Goal: Answer question/provide support

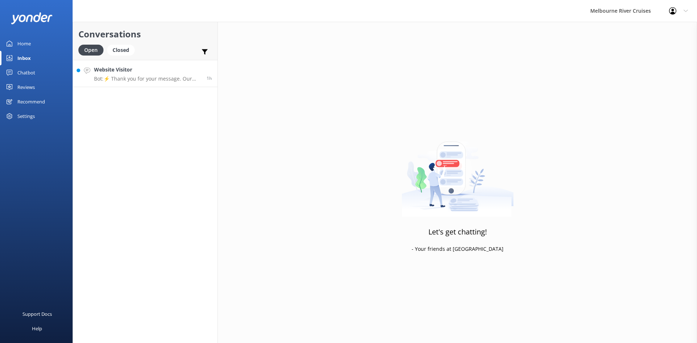
drag, startPoint x: 0, startPoint y: 0, endPoint x: 143, endPoint y: 73, distance: 160.4
click at [143, 73] on h4 "Website Visitor" at bounding box center [147, 70] width 107 height 8
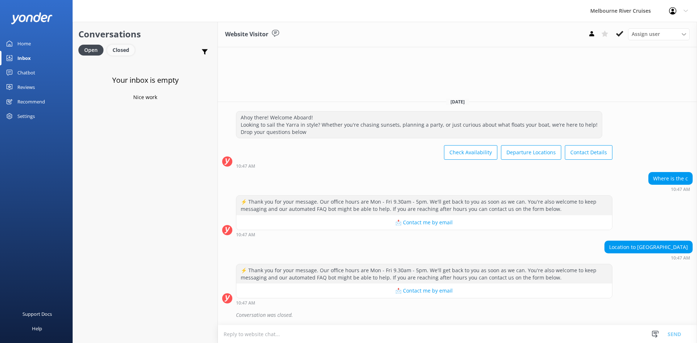
click at [112, 50] on div "Closed" at bounding box center [121, 50] width 28 height 11
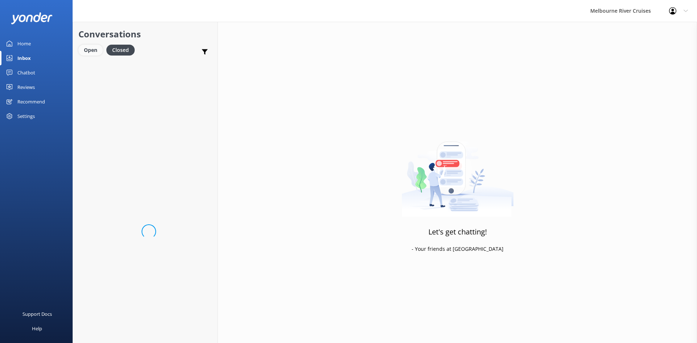
click at [90, 50] on div "Open" at bounding box center [90, 50] width 24 height 11
click at [30, 43] on div "Home" at bounding box center [23, 43] width 13 height 15
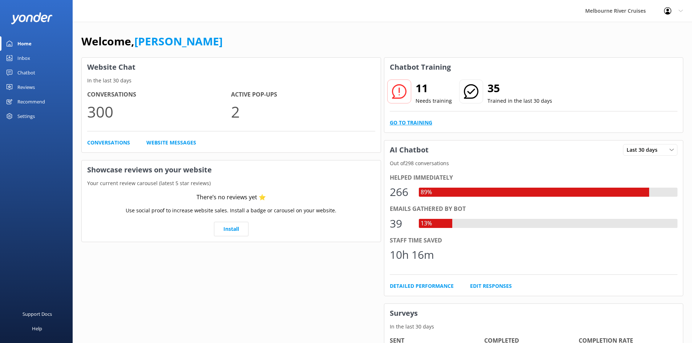
click at [404, 123] on link "Go to Training" at bounding box center [411, 123] width 42 height 8
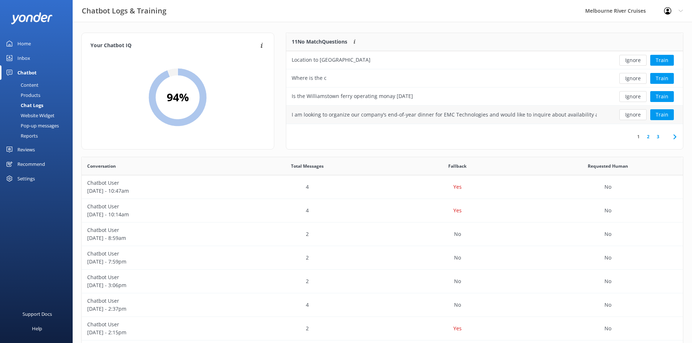
scroll to position [6, 6]
click at [636, 61] on button "Ignore" at bounding box center [632, 60] width 27 height 11
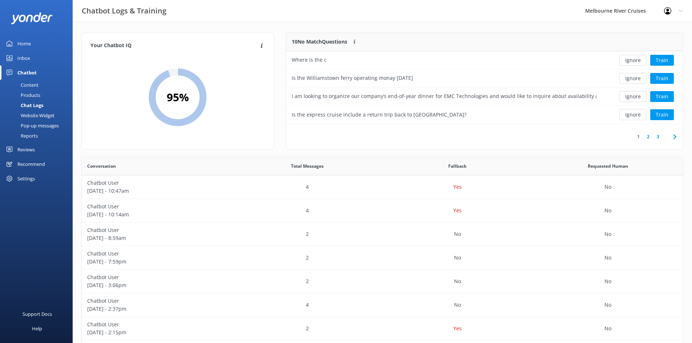
click at [636, 61] on button "Ignore" at bounding box center [632, 60] width 27 height 11
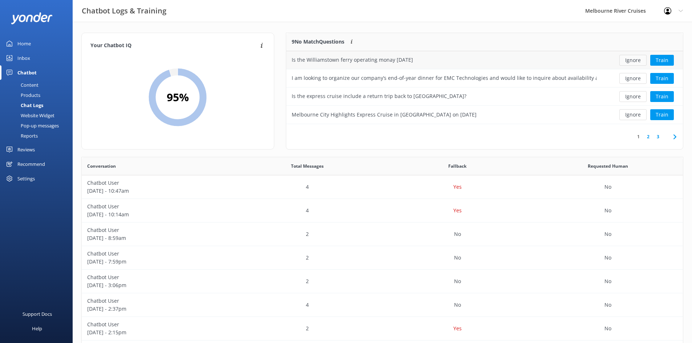
click at [631, 62] on button "Ignore" at bounding box center [632, 60] width 27 height 11
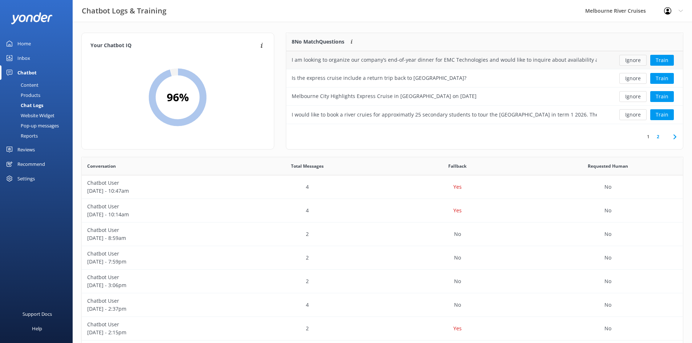
click at [631, 63] on button "Ignore" at bounding box center [632, 60] width 27 height 11
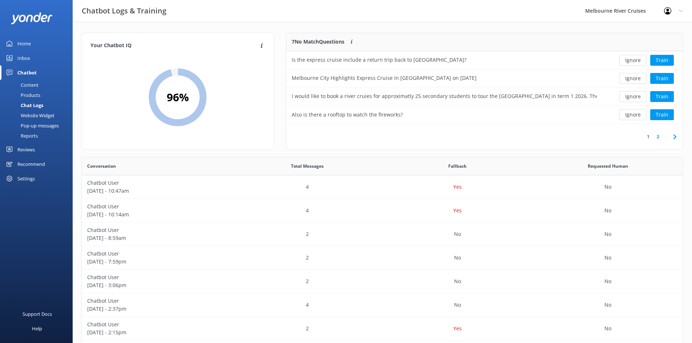
click at [656, 135] on link "2" at bounding box center [658, 136] width 10 height 7
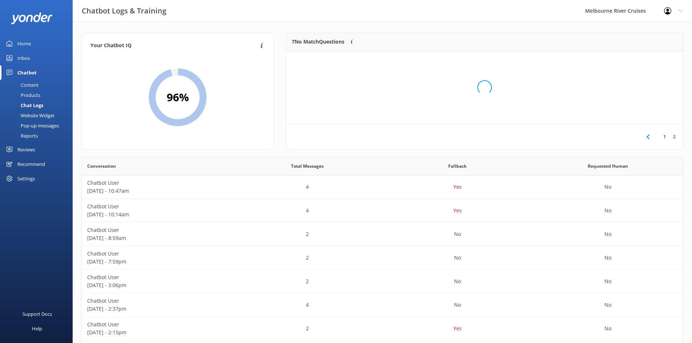
scroll to position [68, 391]
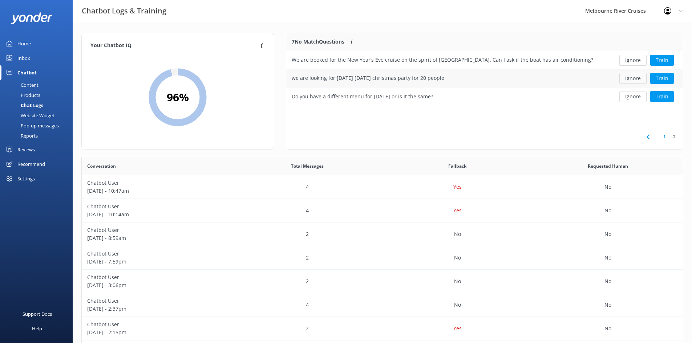
click at [631, 76] on button "Ignore" at bounding box center [632, 78] width 27 height 11
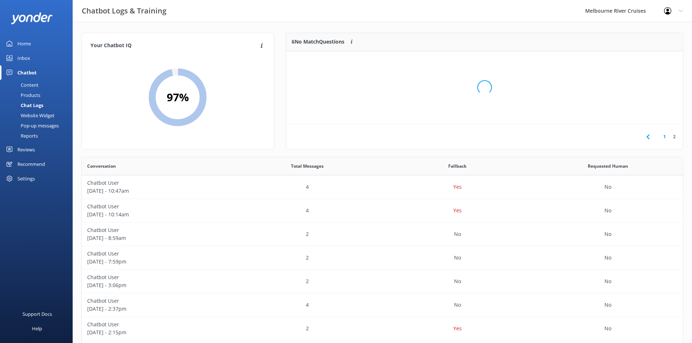
scroll to position [49, 391]
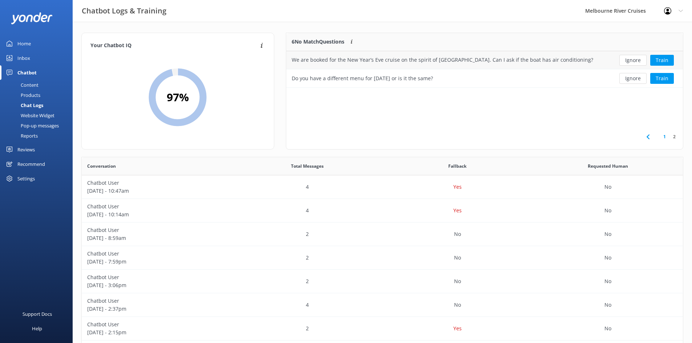
click at [312, 56] on div "We are booked for the New Year’s Eve cruise on the spirit of [GEOGRAPHIC_DATA].…" at bounding box center [442, 60] width 301 height 8
click at [625, 61] on button "Ignore" at bounding box center [632, 60] width 27 height 11
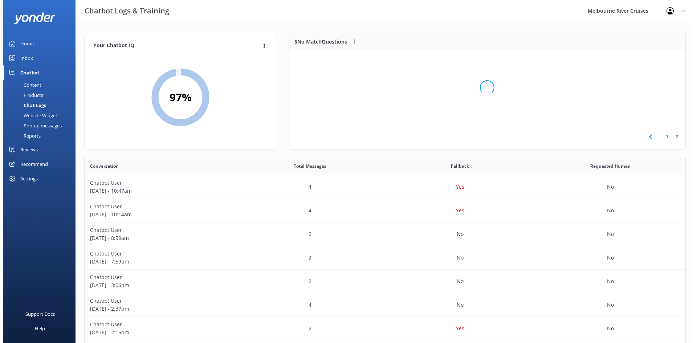
scroll to position [31, 391]
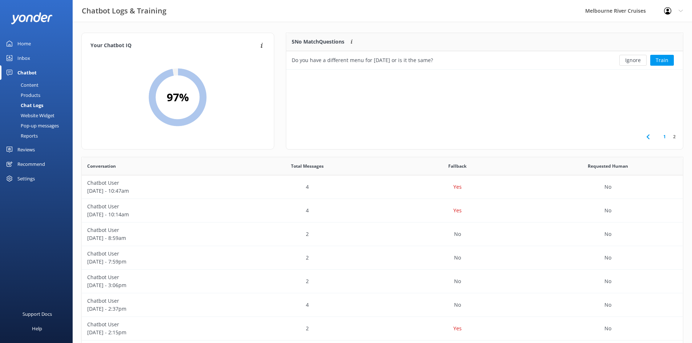
click at [25, 46] on div "Home" at bounding box center [23, 43] width 13 height 15
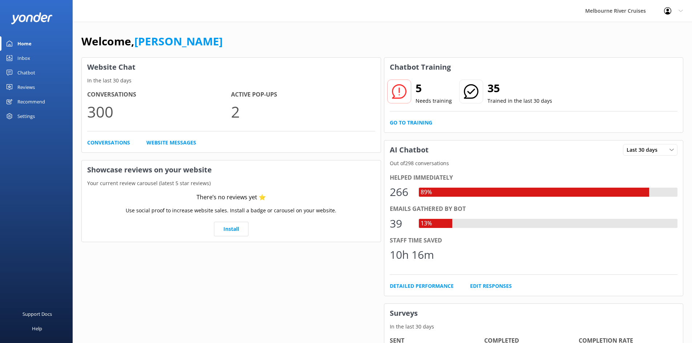
click at [35, 54] on link "Inbox" at bounding box center [36, 58] width 73 height 15
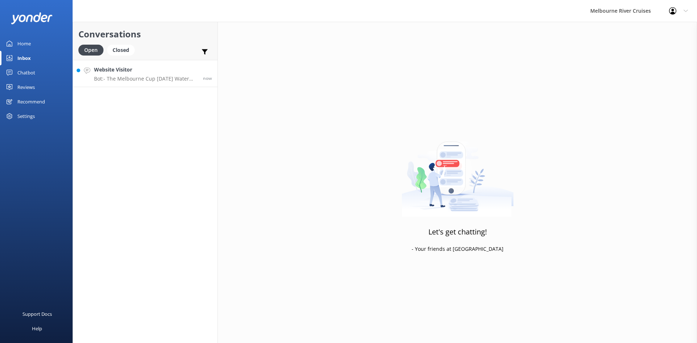
click at [154, 80] on p "Bot: - The Melbourne Cup [DATE] Water Taxi service is available for Cup Day, De…" at bounding box center [145, 79] width 103 height 7
